Goal: Task Accomplishment & Management: Use online tool/utility

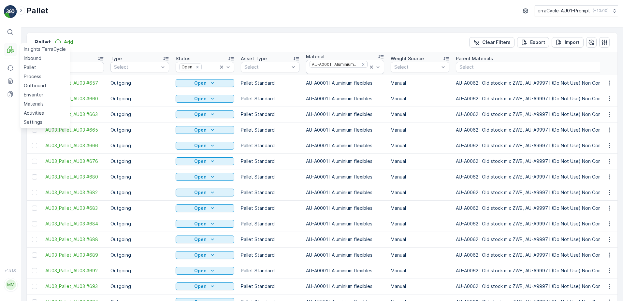
scroll to position [162, 0]
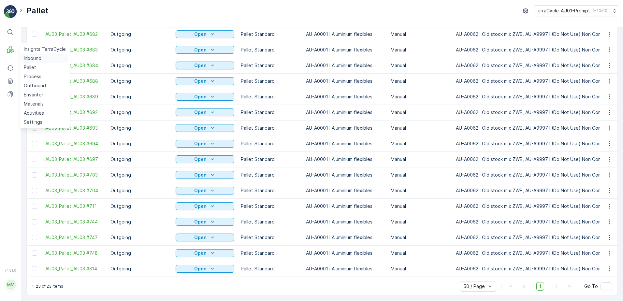
drag, startPoint x: 29, startPoint y: 57, endPoint x: 36, endPoint y: 58, distance: 6.9
click at [29, 57] on p "Inbound" at bounding box center [33, 58] width 18 height 7
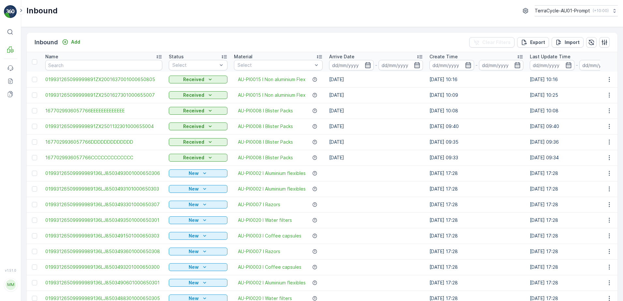
click at [12, 33] on icon at bounding box center [10, 32] width 6 height 6
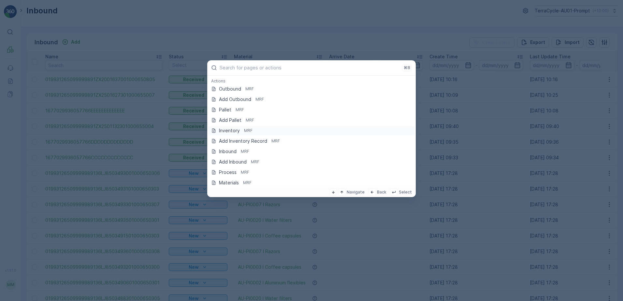
click at [219, 129] on div "Inventory MRF" at bounding box center [311, 130] width 201 height 7
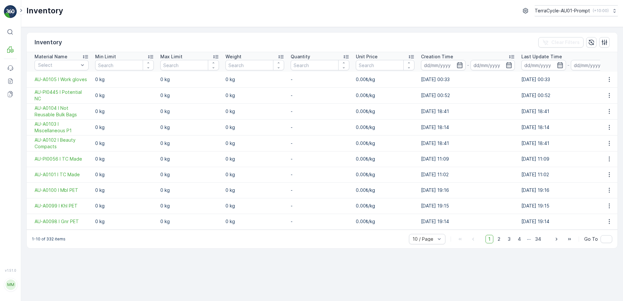
click at [13, 33] on div "⌘B" at bounding box center [18, 31] width 10 height 7
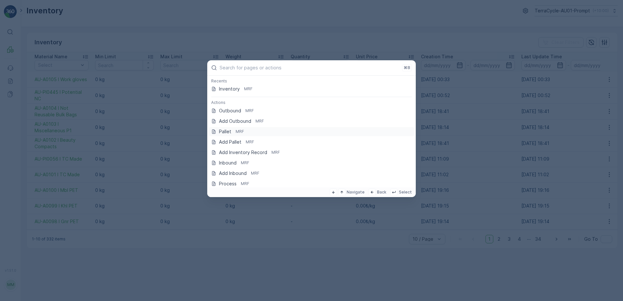
click at [224, 131] on p "Pallet" at bounding box center [225, 131] width 12 height 7
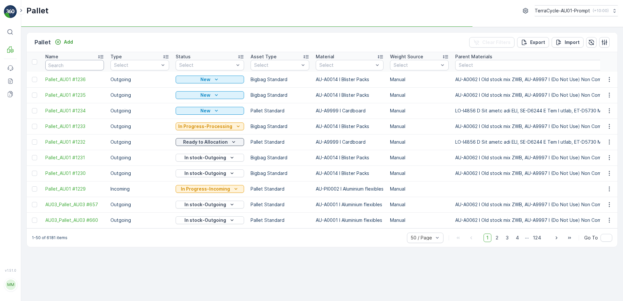
click at [81, 64] on input "text" at bounding box center [74, 65] width 59 height 10
type input "23144"
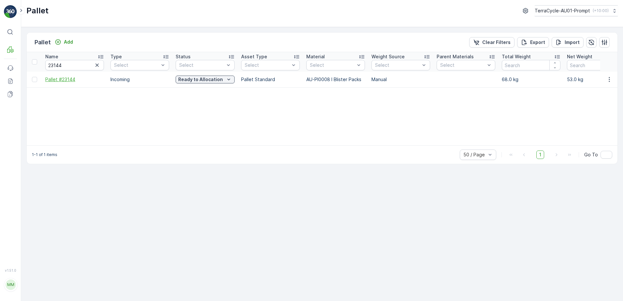
click at [48, 80] on span "Pallet #23144" at bounding box center [74, 79] width 59 height 7
click at [65, 64] on input "23144" at bounding box center [74, 65] width 59 height 10
type input "23453"
